Goal: Communication & Community: Answer question/provide support

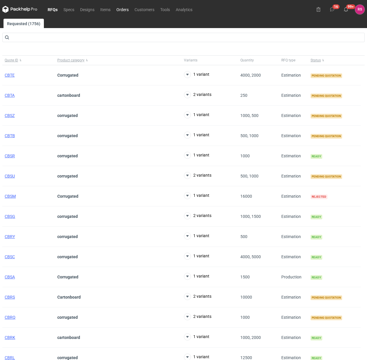
click at [124, 7] on link "Orders" at bounding box center [122, 9] width 18 height 7
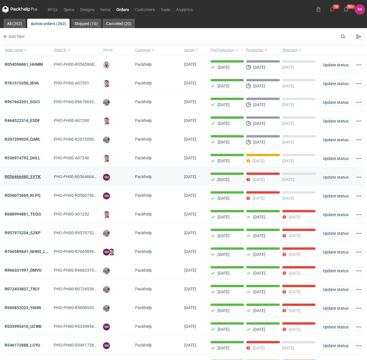
click at [23, 177] on strong "R056466480_SYTK" at bounding box center [23, 176] width 36 height 5
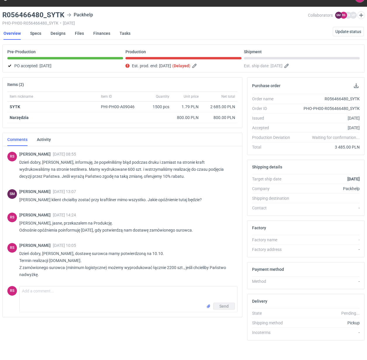
scroll to position [18, 0]
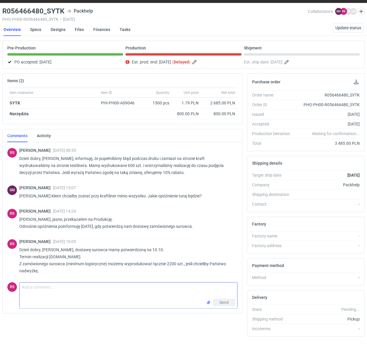
click at [89, 290] on textarea "Comment message" at bounding box center [129, 291] width 218 height 16
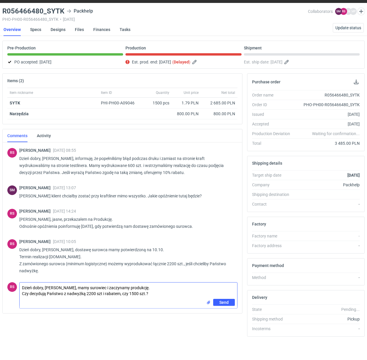
click at [103, 293] on textarea "Dzień dobry, [PERSON_NAME], mamy surowiec i zaczynamy produkcję. Czy decydują P…" at bounding box center [129, 291] width 218 height 16
type textarea "Dzień dobry, [PERSON_NAME], mamy surowiec i zaczynamy produkcję. Czy decydują P…"
click at [224, 301] on span "Send" at bounding box center [223, 302] width 9 height 4
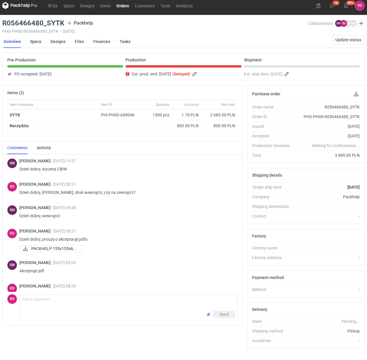
scroll to position [0, 0]
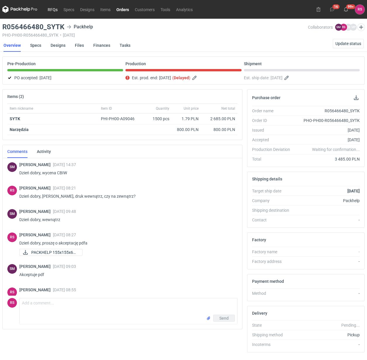
click at [53, 9] on link "RFQs" at bounding box center [53, 9] width 16 height 7
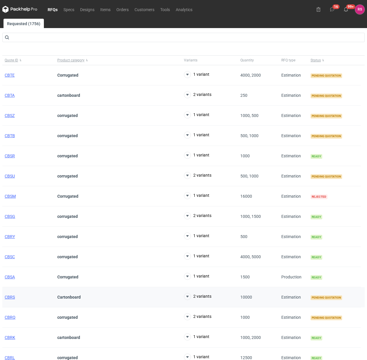
scroll to position [37, 0]
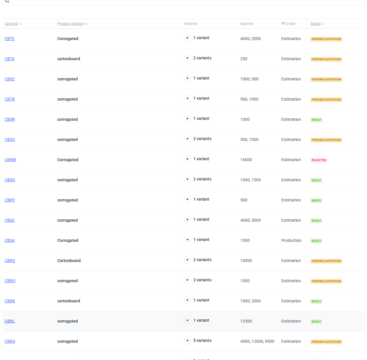
click at [11, 322] on span "CBRL" at bounding box center [10, 321] width 10 height 5
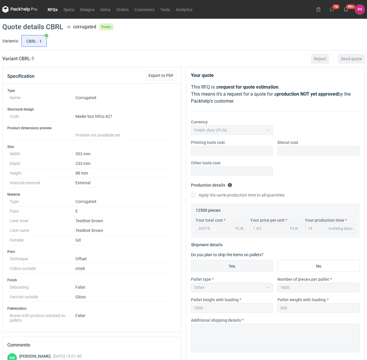
click at [54, 9] on link "RFQs" at bounding box center [53, 9] width 16 height 7
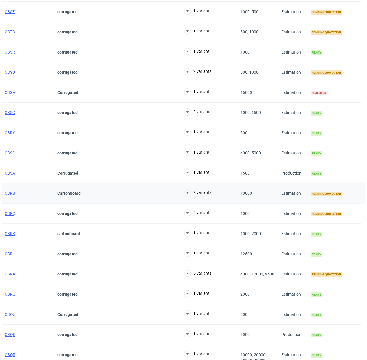
scroll to position [110, 0]
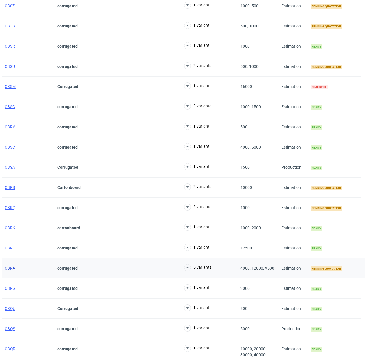
click at [13, 269] on span "CBRA" at bounding box center [10, 268] width 11 height 5
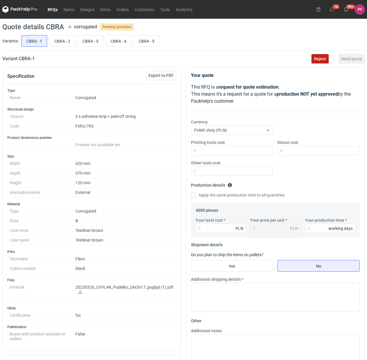
click at [316, 59] on span "Reject" at bounding box center [320, 59] width 12 height 4
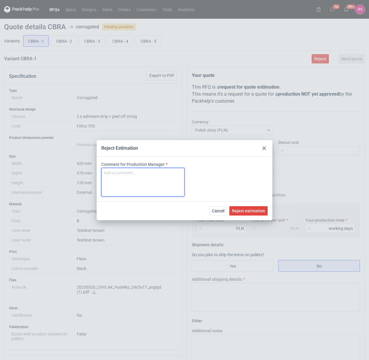
click at [161, 176] on textarea "Comment for Production Manager" at bounding box center [142, 182] width 83 height 29
type textarea "za duże"
click at [249, 211] on span "Reject estimation" at bounding box center [248, 211] width 33 height 4
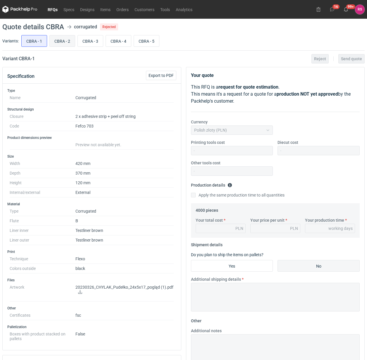
click at [64, 39] on input "CBRA - 2" at bounding box center [62, 40] width 25 height 11
radio input "true"
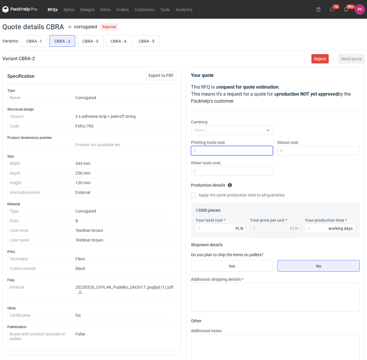
click at [223, 153] on input "Printing tools cost" at bounding box center [232, 150] width 82 height 9
type input "500"
type input "600"
click at [191, 193] on input "Apply the same production time to all quantities" at bounding box center [193, 195] width 5 height 5
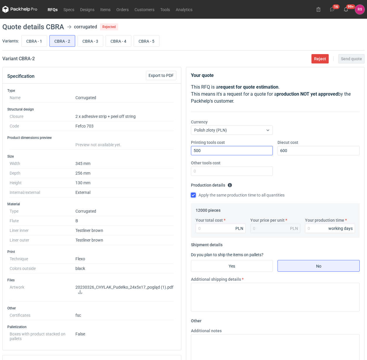
click at [191, 193] on input "Apply the same production time to all quantities" at bounding box center [193, 195] width 5 height 5
click at [194, 195] on input "Apply the same production time to all quantities" at bounding box center [193, 195] width 5 height 5
checkbox input "true"
click at [218, 230] on input "Your total cost" at bounding box center [221, 228] width 50 height 9
click at [228, 228] on input "Your total cost" at bounding box center [221, 228] width 50 height 9
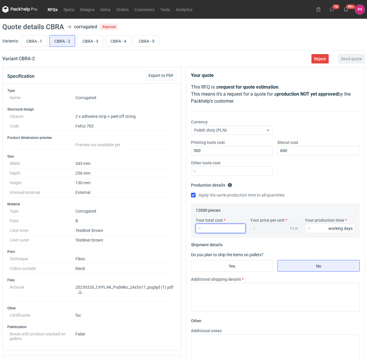
click at [216, 228] on input "Your total cost" at bounding box center [221, 228] width 50 height 9
type input "37080"
type input "3.09"
type input "37080"
type input "13"
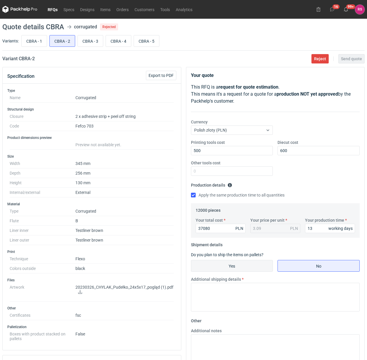
click at [235, 264] on input "Yes" at bounding box center [232, 265] width 82 height 11
radio input "true"
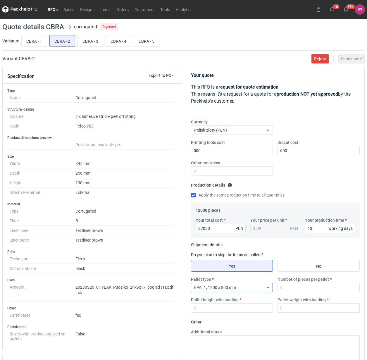
click at [268, 289] on icon at bounding box center [268, 287] width 5 height 5
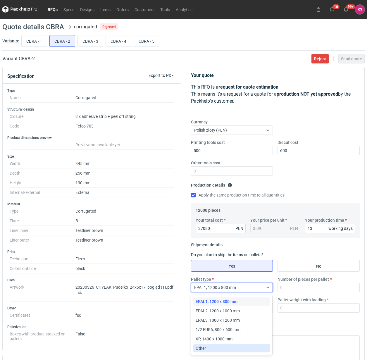
click at [210, 347] on div "Other" at bounding box center [232, 348] width 72 height 6
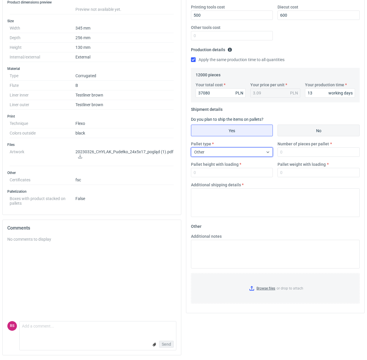
scroll to position [137, 0]
click at [311, 152] on input "Number of pieces per pallet" at bounding box center [319, 151] width 82 height 9
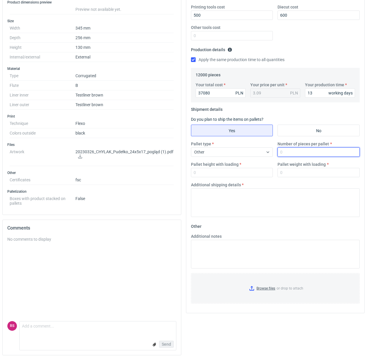
click at [299, 151] on input "Number of pieces per pallet" at bounding box center [319, 151] width 82 height 9
click at [300, 150] on input "Number of pieces per pallet" at bounding box center [319, 151] width 82 height 9
type input "360"
type input "1800"
type input "250"
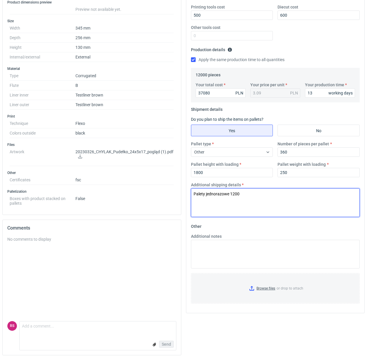
click at [194, 195] on textarea "Palety jednorazowe 1200" at bounding box center [275, 202] width 169 height 29
click at [195, 192] on textarea "Palety jednorazowe 1200" at bounding box center [275, 202] width 169 height 29
click at [255, 192] on textarea "34 palety jednorazowe 1200" at bounding box center [275, 202] width 169 height 29
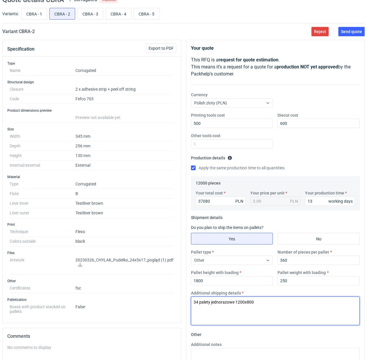
scroll to position [27, 0]
type textarea "34 palety jednorazowe 1200x800"
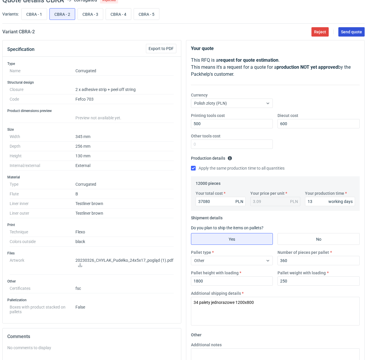
click at [350, 32] on span "Send quote" at bounding box center [351, 32] width 21 height 4
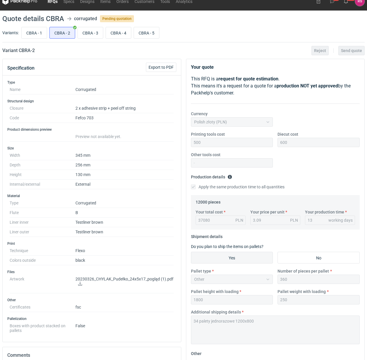
scroll to position [0, 0]
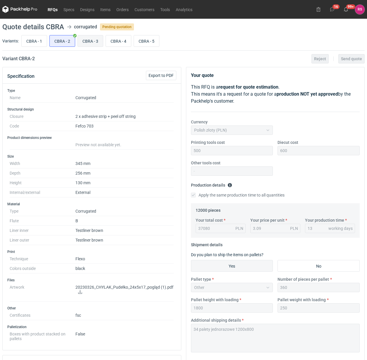
click at [94, 41] on input "CBRA - 3" at bounding box center [90, 40] width 25 height 11
radio input "true"
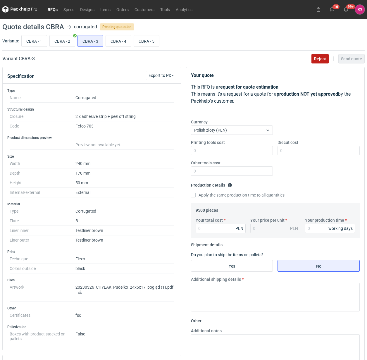
click at [321, 59] on span "Reject" at bounding box center [320, 59] width 12 height 4
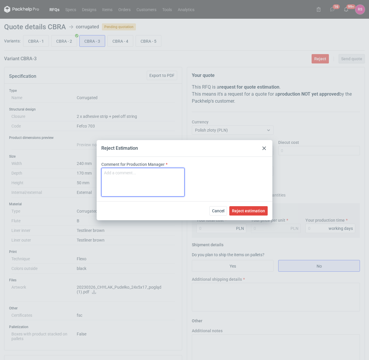
click at [142, 183] on textarea "Comment for Production Manager" at bounding box center [142, 182] width 83 height 29
click at [125, 172] on textarea "Comment for Production Manager" at bounding box center [142, 182] width 83 height 29
type textarea "brak możliwości klejenia"
click at [249, 209] on span "Reject estimation" at bounding box center [248, 211] width 33 height 4
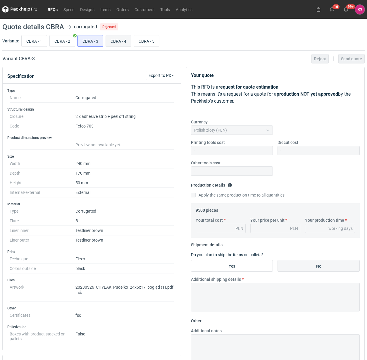
click at [119, 40] on input "CBRA - 4" at bounding box center [118, 40] width 25 height 11
radio input "true"
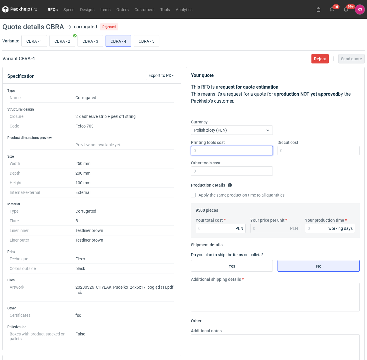
click at [230, 152] on input "Printing tools cost" at bounding box center [232, 150] width 82 height 9
type input "600"
type input "850"
click at [191, 193] on input "Apply the same production time to all quantities" at bounding box center [193, 195] width 5 height 5
checkbox input "true"
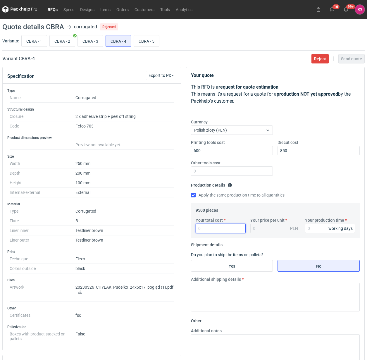
click at [213, 228] on input "Your total cost" at bounding box center [221, 228] width 50 height 9
type input "1833"
type input "0.19"
type input "18335"
type input "1.93"
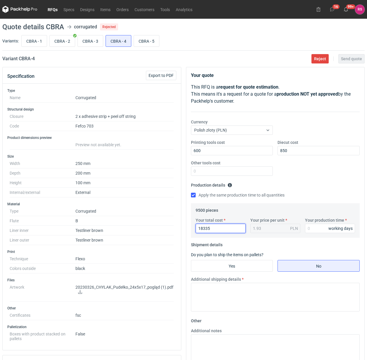
type input "18335"
type input "13"
click at [240, 267] on input "Yes" at bounding box center [232, 265] width 82 height 11
radio input "true"
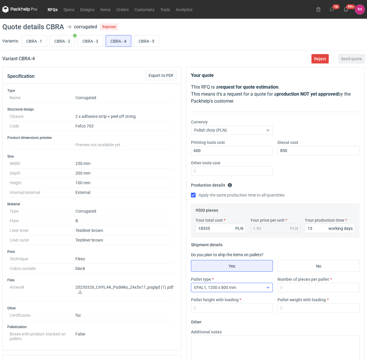
click at [255, 287] on div "EPAL1, 1200 x 800 mm" at bounding box center [227, 287] width 72 height 8
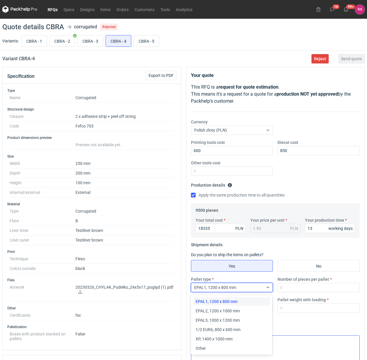
click at [211, 347] on div "Other" at bounding box center [232, 348] width 72 height 6
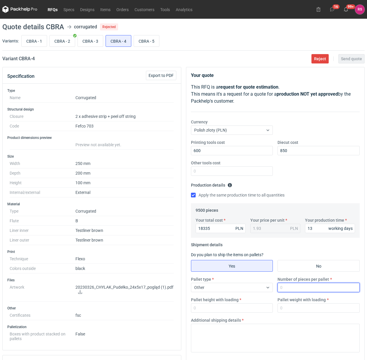
click at [312, 290] on input "Number of pieces per pallet" at bounding box center [319, 287] width 82 height 9
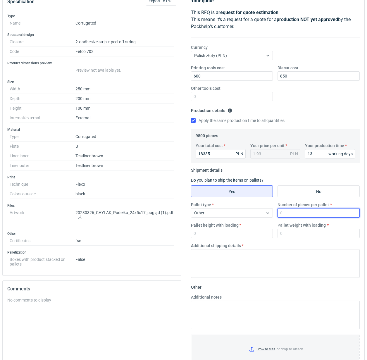
scroll to position [110, 0]
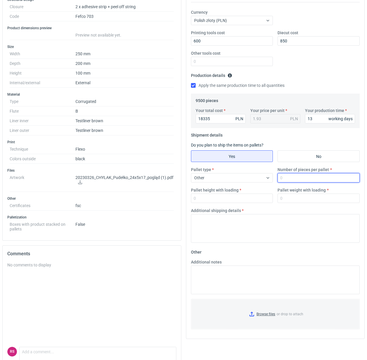
click at [316, 177] on input "Number of pieces per pallet" at bounding box center [319, 177] width 82 height 9
type input "600"
type input "1800"
type input "250"
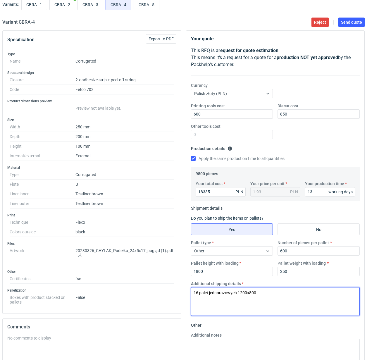
scroll to position [0, 0]
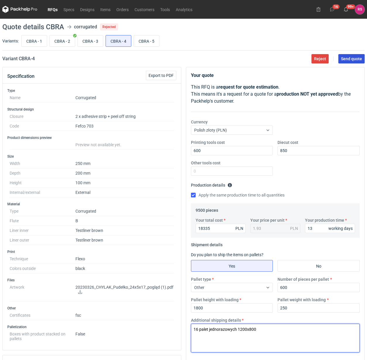
type textarea "16 palet jednorazowych 1200x800"
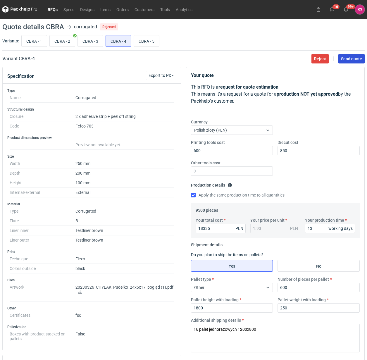
click at [352, 59] on span "Send quote" at bounding box center [351, 59] width 21 height 4
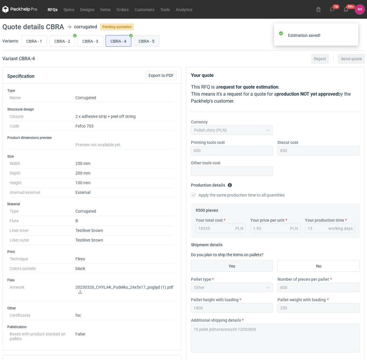
click at [147, 42] on input "CBRA - 5" at bounding box center [146, 40] width 25 height 11
radio input "true"
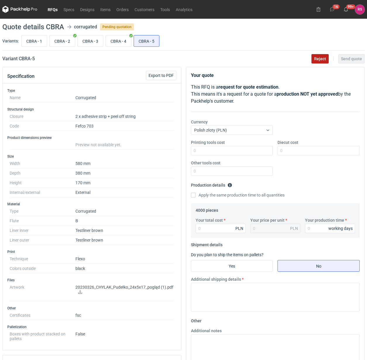
click at [323, 58] on span "Reject" at bounding box center [320, 59] width 12 height 4
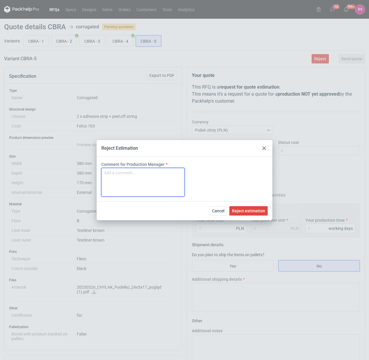
click at [161, 183] on textarea "Comment for Production Manager" at bounding box center [142, 182] width 83 height 29
type textarea "za duże"
click at [252, 210] on span "Reject estimation" at bounding box center [248, 211] width 33 height 4
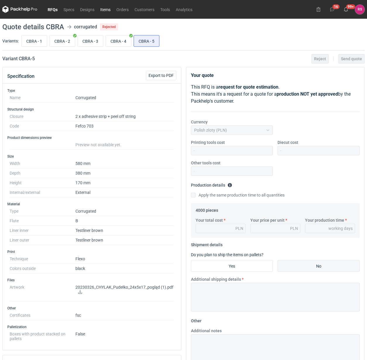
click at [107, 10] on link "Items" at bounding box center [105, 9] width 16 height 7
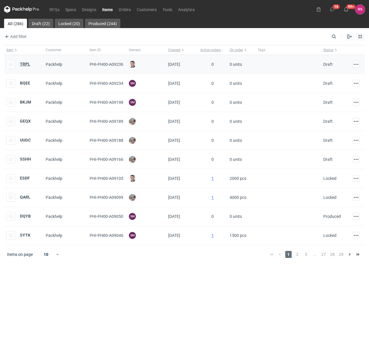
click at [25, 65] on strong "TRPL" at bounding box center [25, 64] width 10 height 5
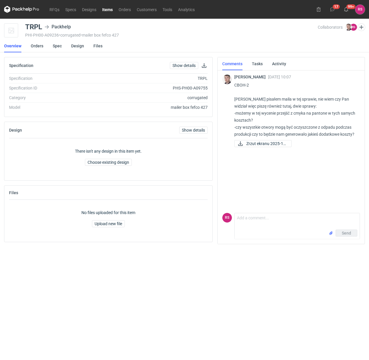
click at [108, 8] on link "Items" at bounding box center [107, 9] width 16 height 7
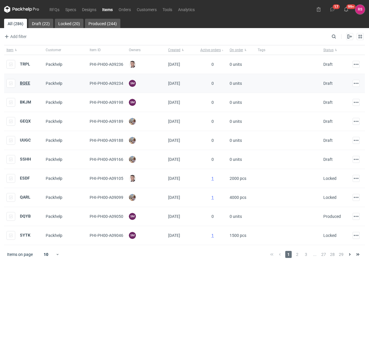
click at [27, 82] on strong "BQEE" at bounding box center [25, 83] width 10 height 5
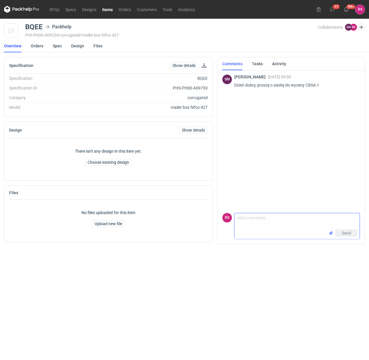
click at [269, 222] on textarea "Comment message" at bounding box center [296, 221] width 125 height 16
type textarea "D"
type textarea "Proszę bardzo."
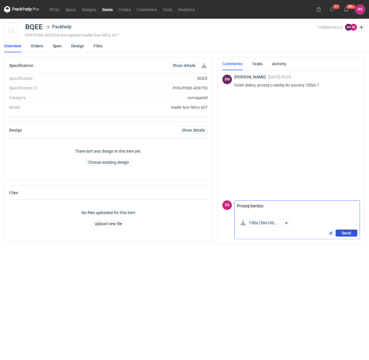
click at [344, 231] on span "Send" at bounding box center [345, 233] width 9 height 4
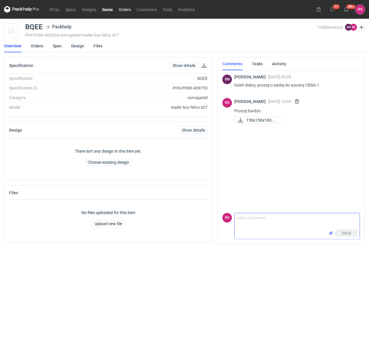
click at [125, 9] on link "Orders" at bounding box center [125, 9] width 18 height 7
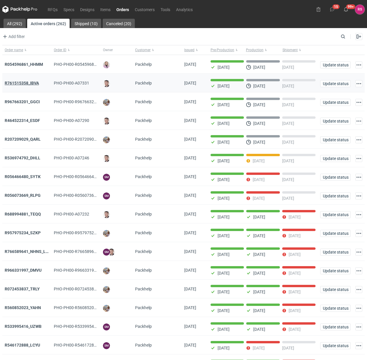
click at [23, 82] on strong "R761515358_IBVA" at bounding box center [22, 83] width 34 height 5
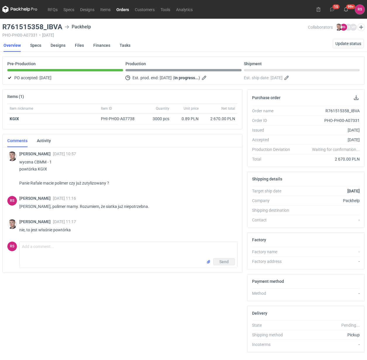
click at [123, 8] on link "Orders" at bounding box center [122, 9] width 18 height 7
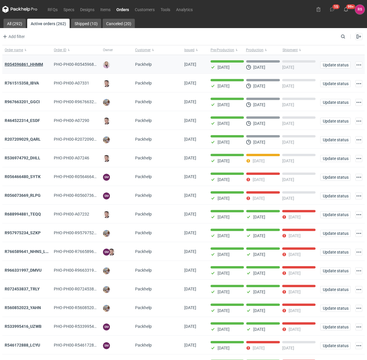
click at [30, 65] on strong "R054596861_HHMM" at bounding box center [24, 64] width 38 height 5
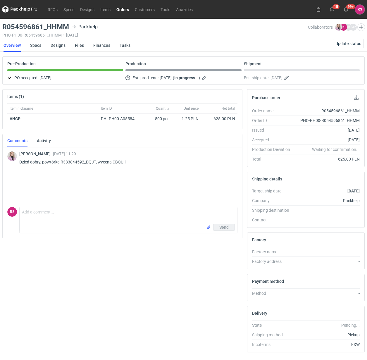
click at [125, 9] on link "Orders" at bounding box center [122, 9] width 18 height 7
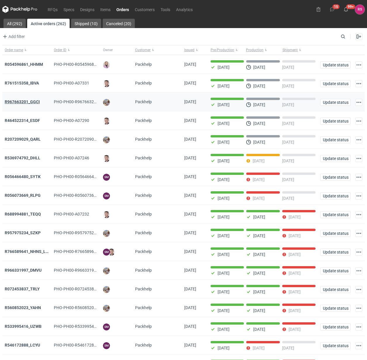
click at [39, 100] on strong "R967663201_GGCI" at bounding box center [22, 101] width 35 height 5
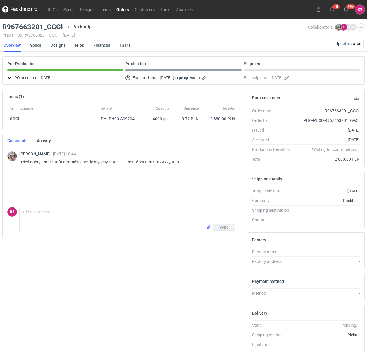
click at [124, 8] on link "Orders" at bounding box center [122, 9] width 18 height 7
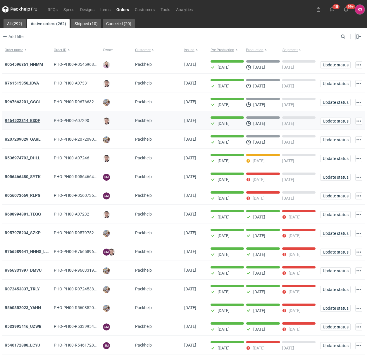
click at [35, 120] on strong "R464522314_ESDF" at bounding box center [22, 120] width 35 height 5
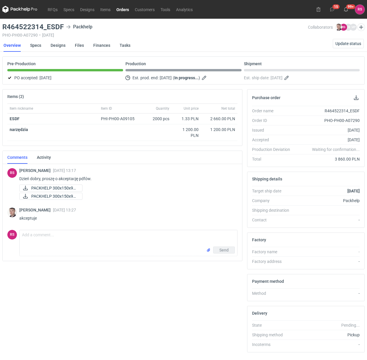
click at [123, 8] on link "Orders" at bounding box center [122, 9] width 18 height 7
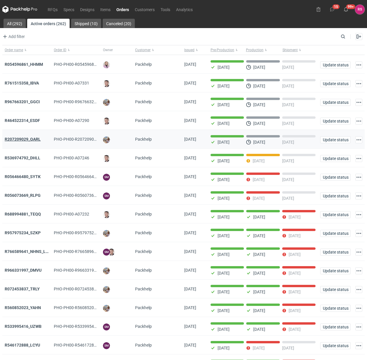
click at [25, 138] on strong "R207209029_QARL" at bounding box center [23, 139] width 36 height 5
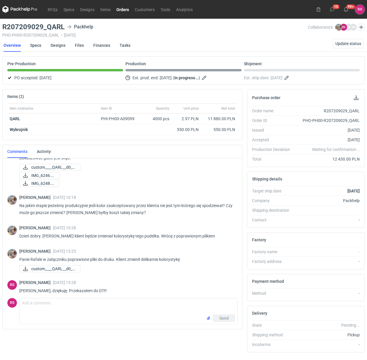
scroll to position [133, 0]
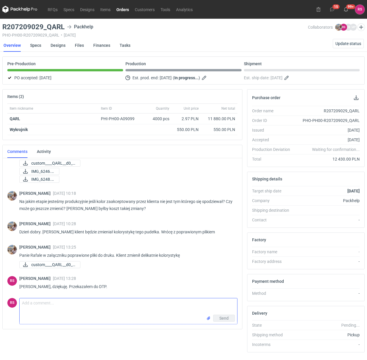
click at [67, 306] on textarea "Comment message" at bounding box center [129, 306] width 218 height 16
type textarea "[PERSON_NAME], proszę o akceptację pdfów."
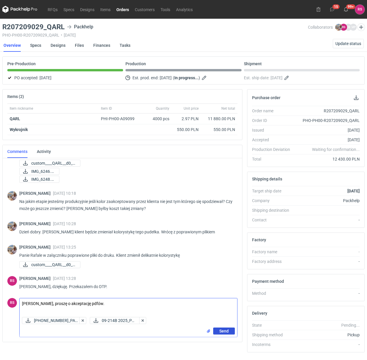
click at [224, 331] on span "Send" at bounding box center [223, 331] width 9 height 4
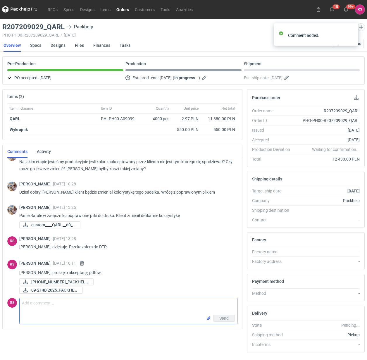
scroll to position [176, 0]
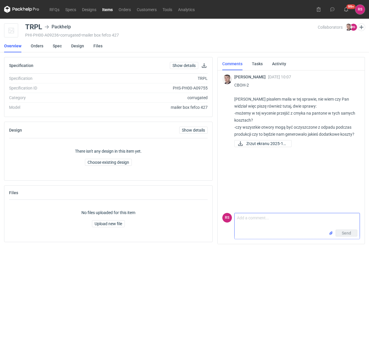
click at [276, 224] on textarea "Comment message" at bounding box center [296, 221] width 125 height 16
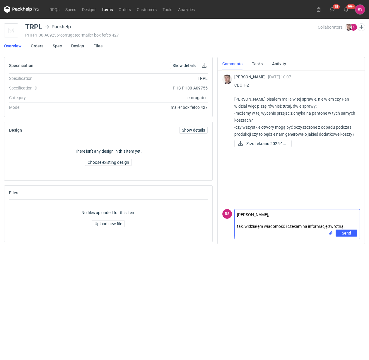
click at [289, 217] on textarea "Panie Macieju, tak, widziałęm wiadomość i czekam na informację zwrotną." at bounding box center [296, 219] width 125 height 20
click at [260, 221] on textarea "Panie Macieju, tak, widziałęm wiadomość i czekam na informację zwrotną." at bounding box center [296, 219] width 125 height 20
click at [291, 226] on textarea "Panie Macieju, tak, widziałem wiadomość i czekam na informację zwrotną." at bounding box center [296, 219] width 125 height 20
type textarea "Panie Macieju, tak, widziałem wiadomość i czekam na informację zwrotną."
click at [346, 231] on span "Send" at bounding box center [345, 233] width 9 height 4
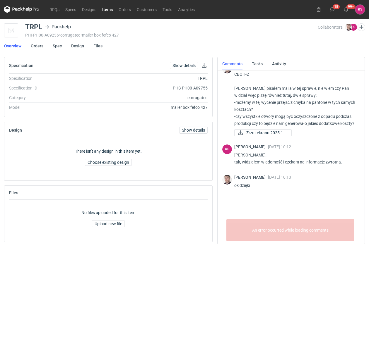
scroll to position [5, 0]
